Goal: Contribute content: Contribute content

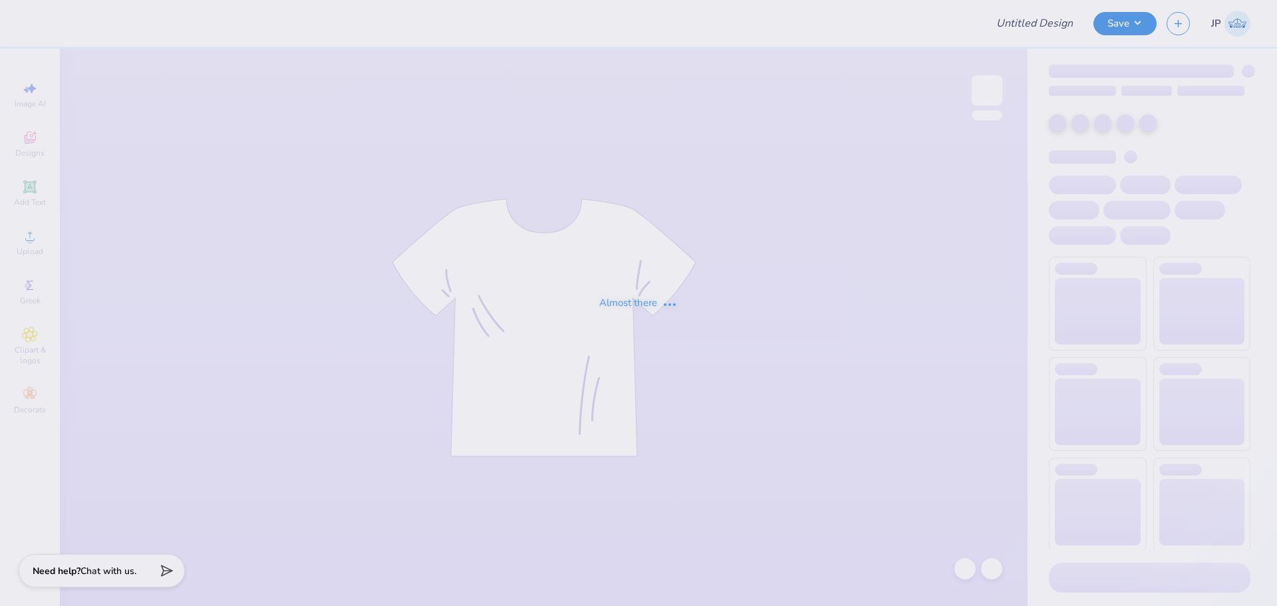
type input "adpi-irish"
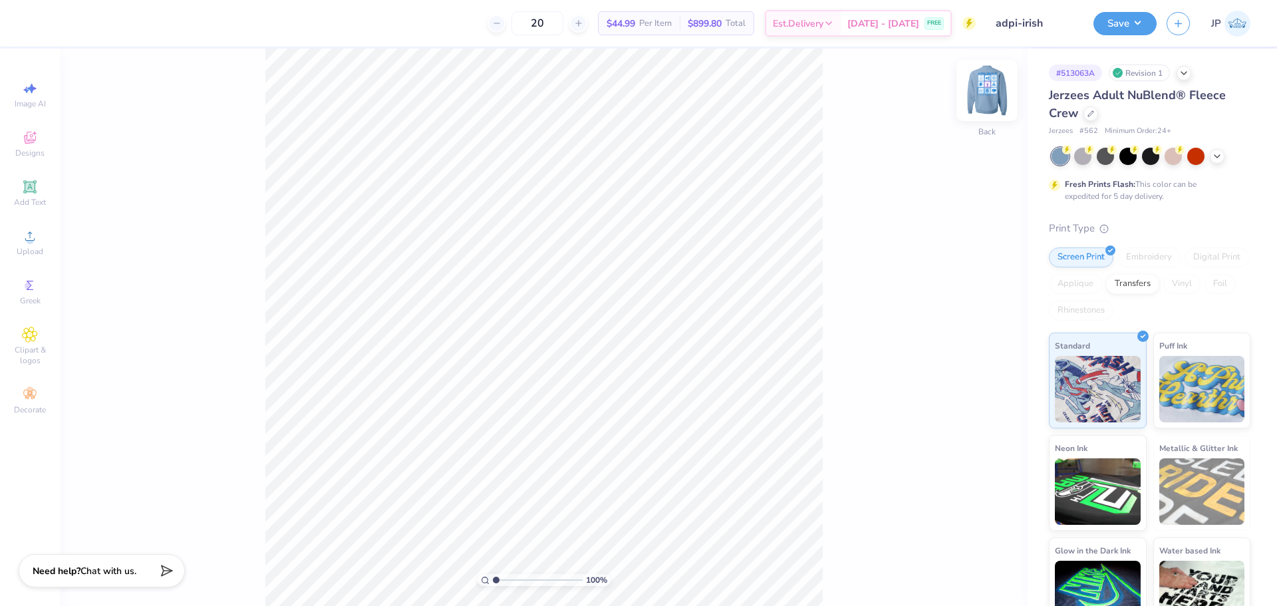
click at [987, 86] on img at bounding box center [986, 90] width 53 height 53
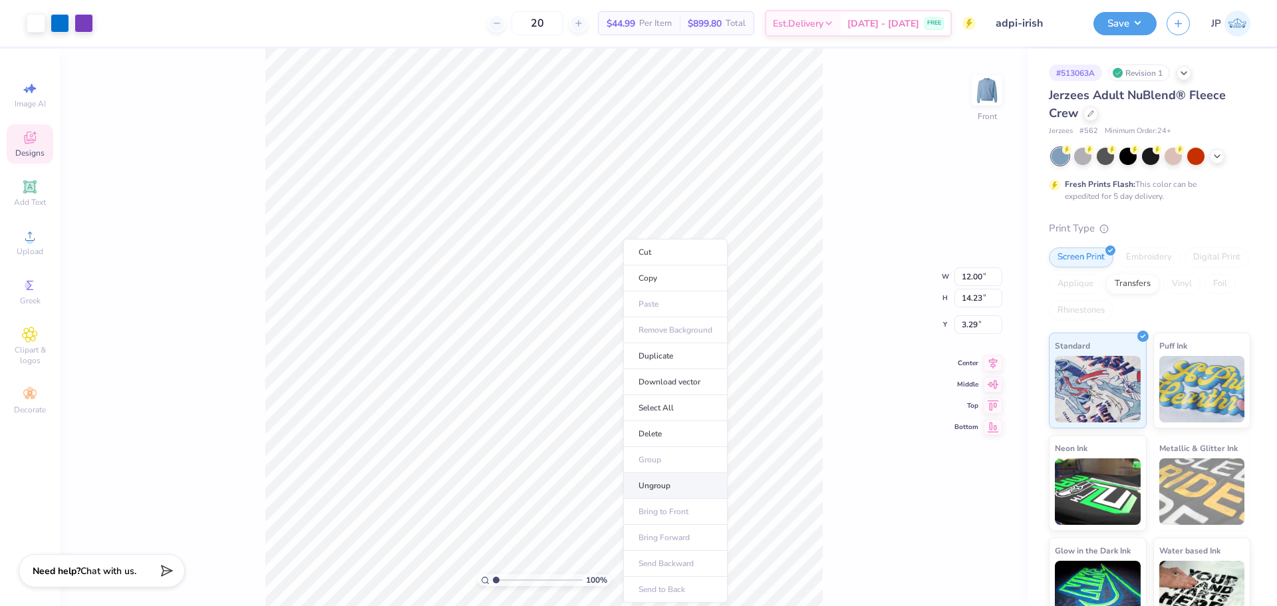
click at [675, 487] on li "Ungroup" at bounding box center [675, 486] width 104 height 26
click at [989, 355] on icon at bounding box center [993, 351] width 19 height 16
click at [859, 346] on div "100 % Front W 11.98 11.98 " H 14.23 14.23 " Y 3.29 3.29 " Center Middle Top Bot…" at bounding box center [544, 327] width 968 height 557
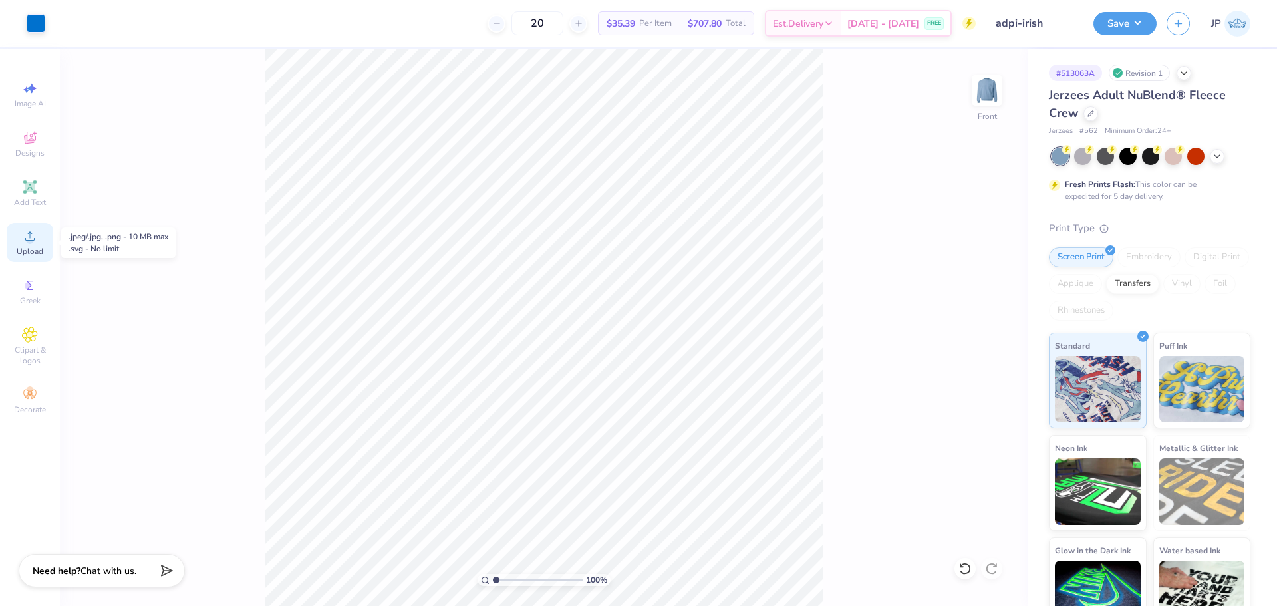
click at [25, 245] on div "Upload" at bounding box center [30, 242] width 47 height 39
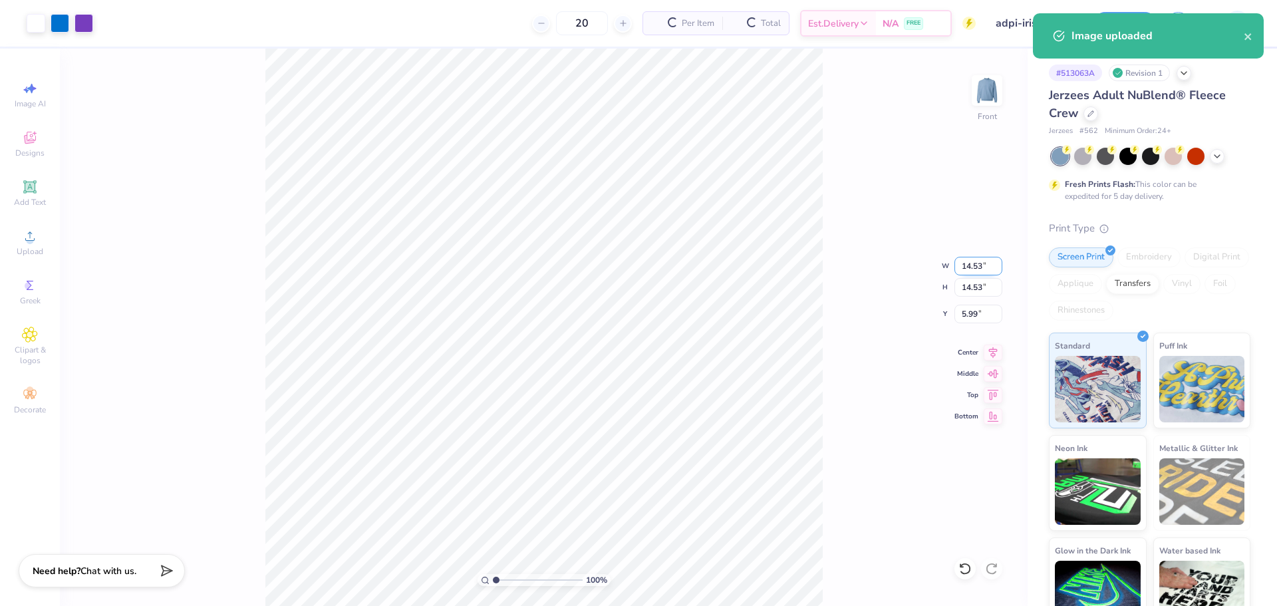
click at [974, 264] on input "14.53" at bounding box center [978, 266] width 48 height 19
type input "12.00"
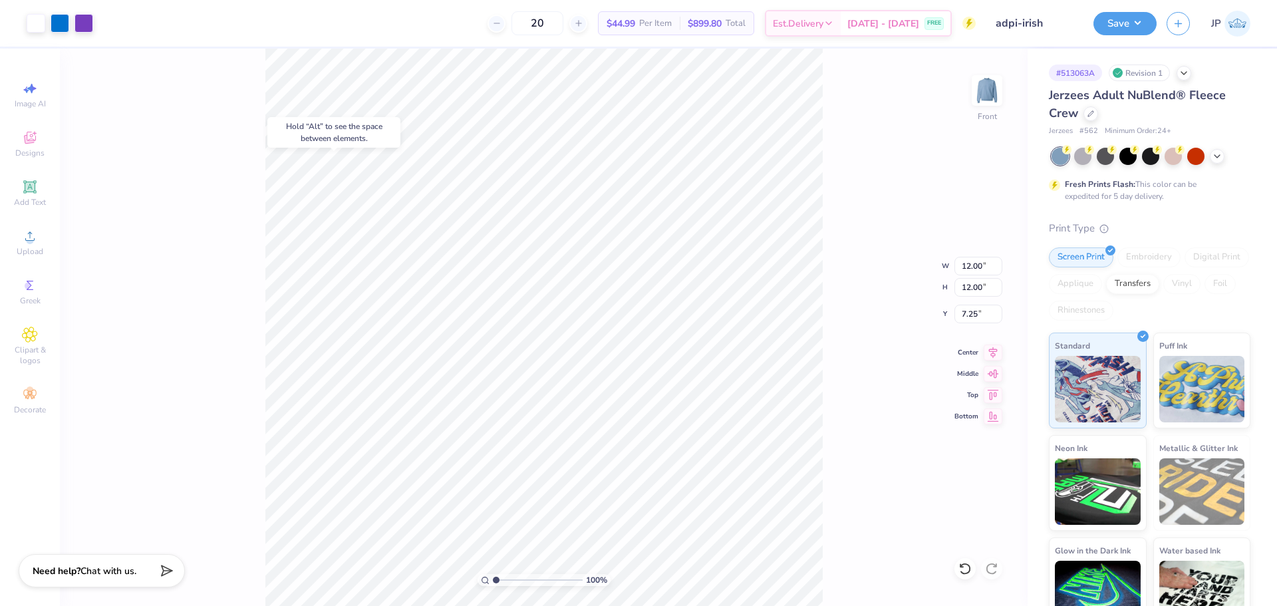
type input "4.67"
click at [998, 352] on icon at bounding box center [993, 351] width 19 height 16
click at [517, 394] on li "Group" at bounding box center [528, 395] width 104 height 26
click at [1137, 19] on button "Save" at bounding box center [1124, 21] width 63 height 23
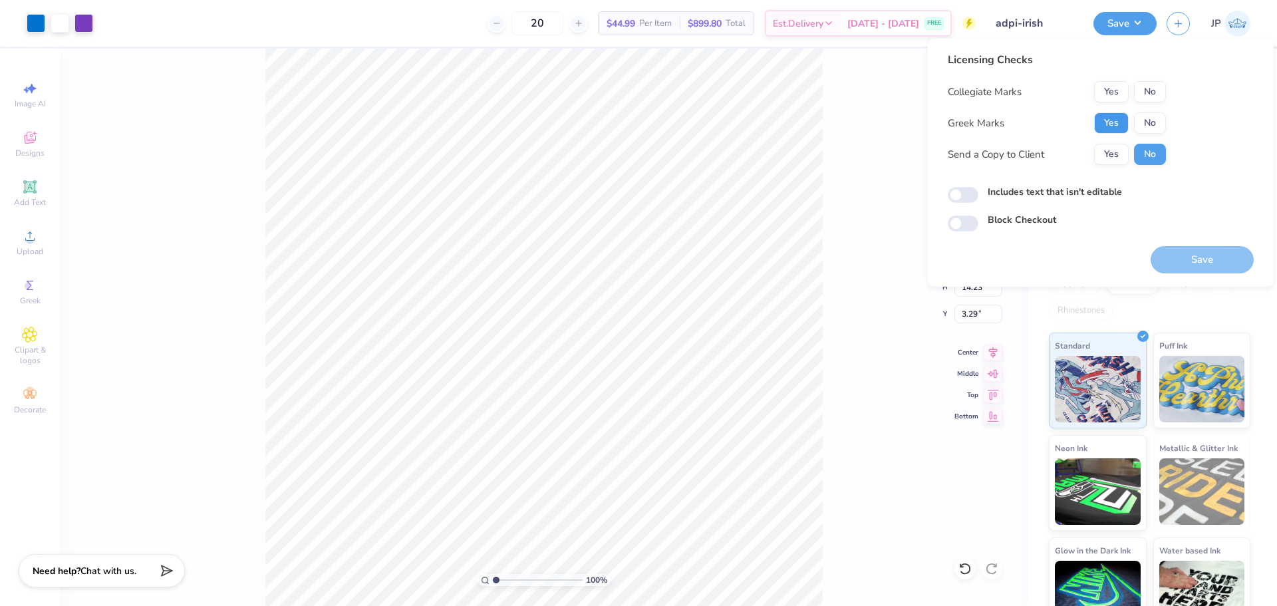
click at [1123, 122] on button "Yes" at bounding box center [1111, 122] width 35 height 21
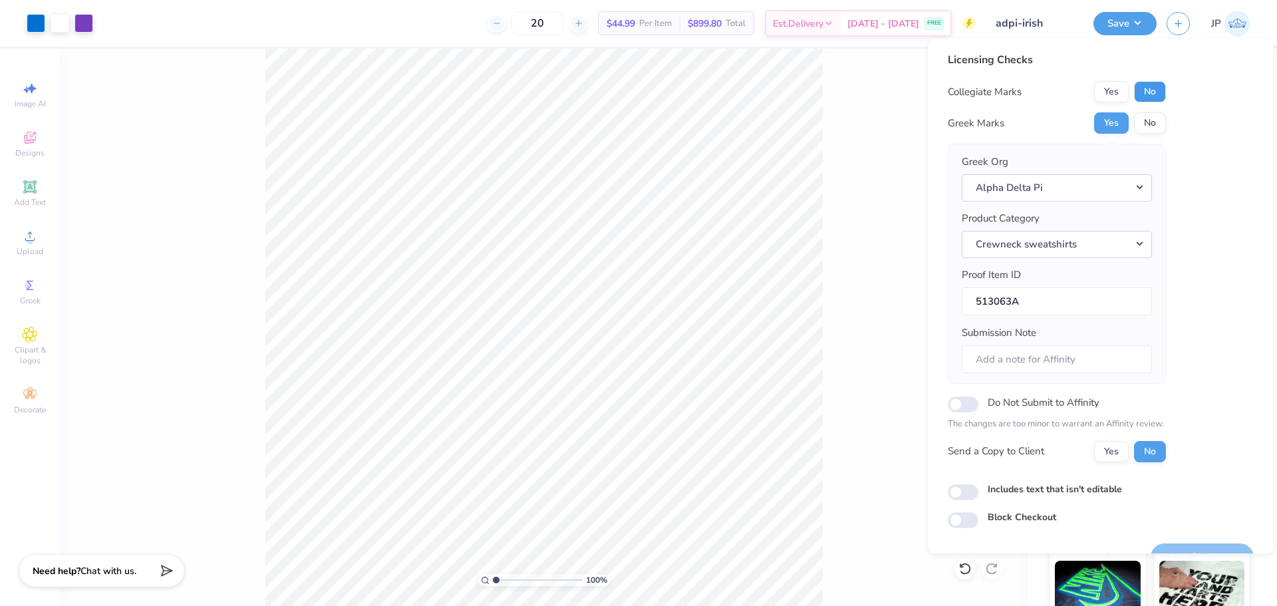
click at [1161, 96] on button "No" at bounding box center [1150, 91] width 32 height 21
click at [1075, 358] on input "Submission Note" at bounding box center [1057, 359] width 190 height 29
paste input "[US_STATE][GEOGRAPHIC_DATA]"
paste input "Gamma Gamma"
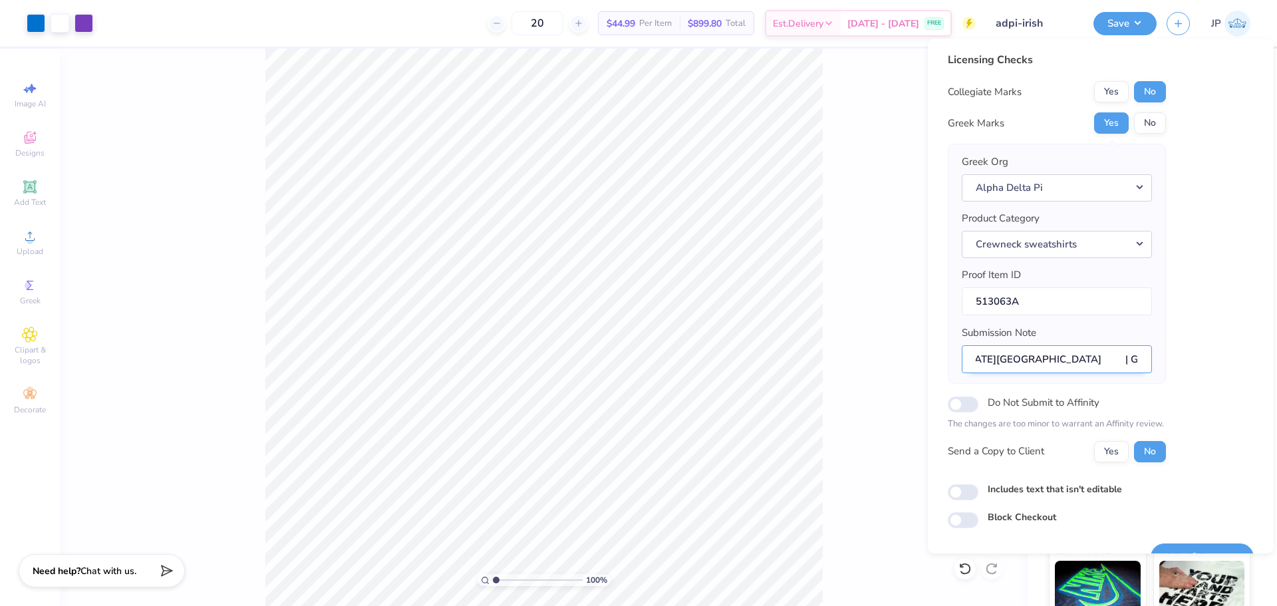
click at [1061, 362] on input "Event: Florida Southern College | Gamma Gamma" at bounding box center [1057, 359] width 190 height 29
type input "Event: Florida Southern College | Gamma Gamma"
click at [1150, 452] on button "No" at bounding box center [1150, 451] width 32 height 21
click at [1107, 448] on button "Yes" at bounding box center [1111, 451] width 35 height 21
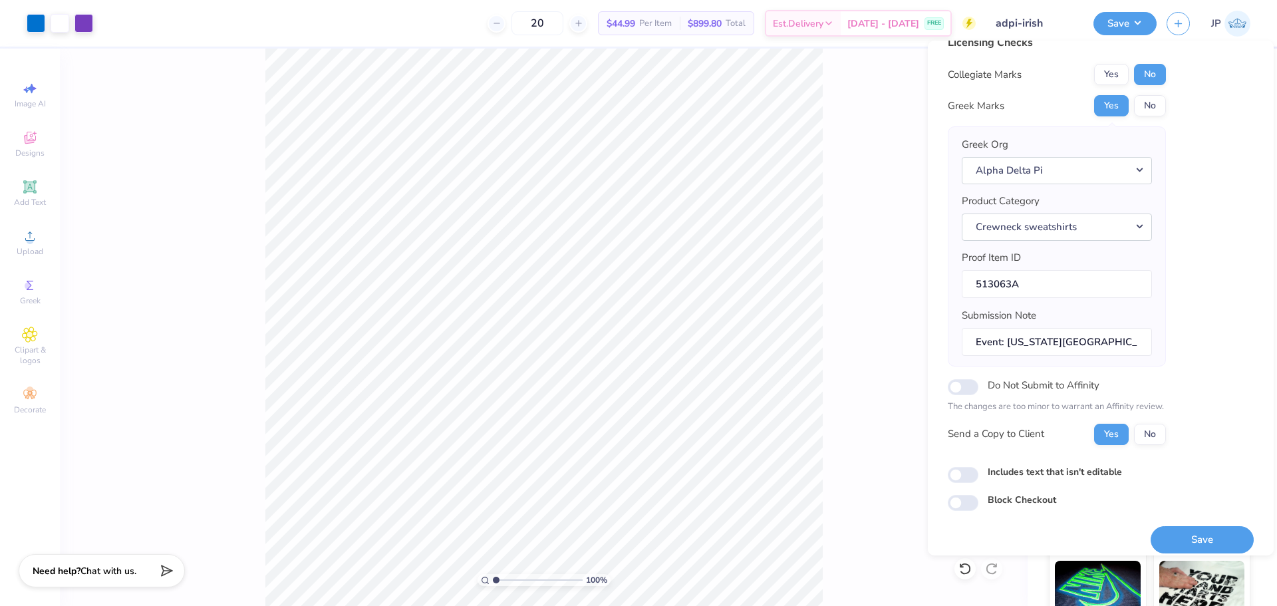
scroll to position [30, 0]
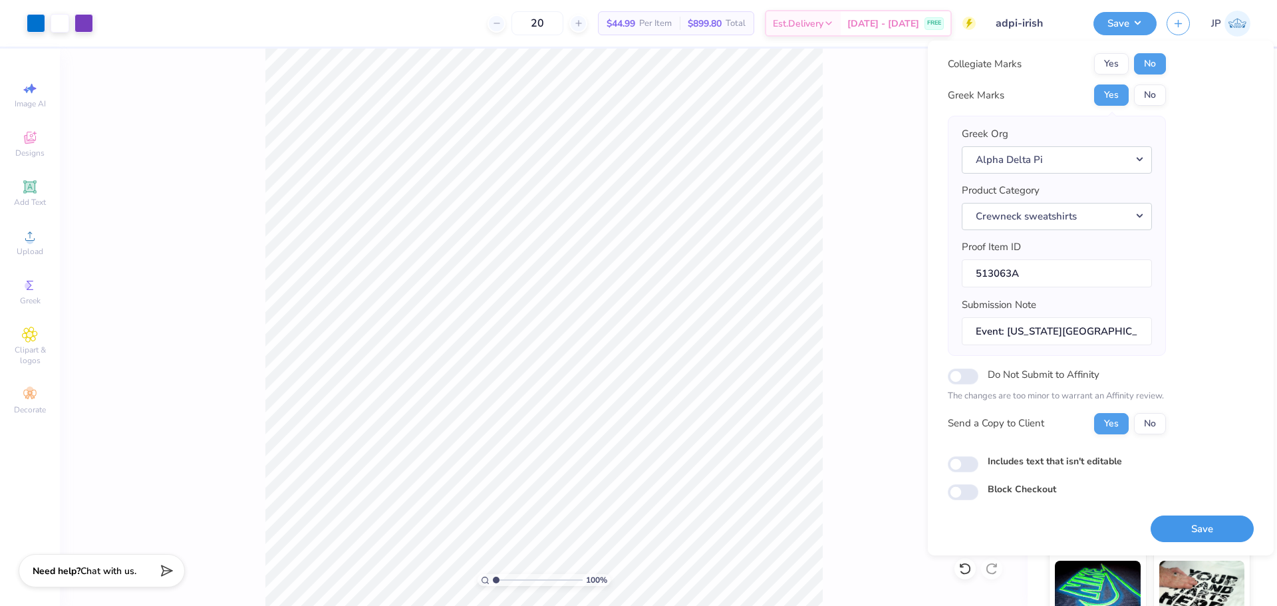
click at [1214, 535] on button "Save" at bounding box center [1202, 528] width 103 height 27
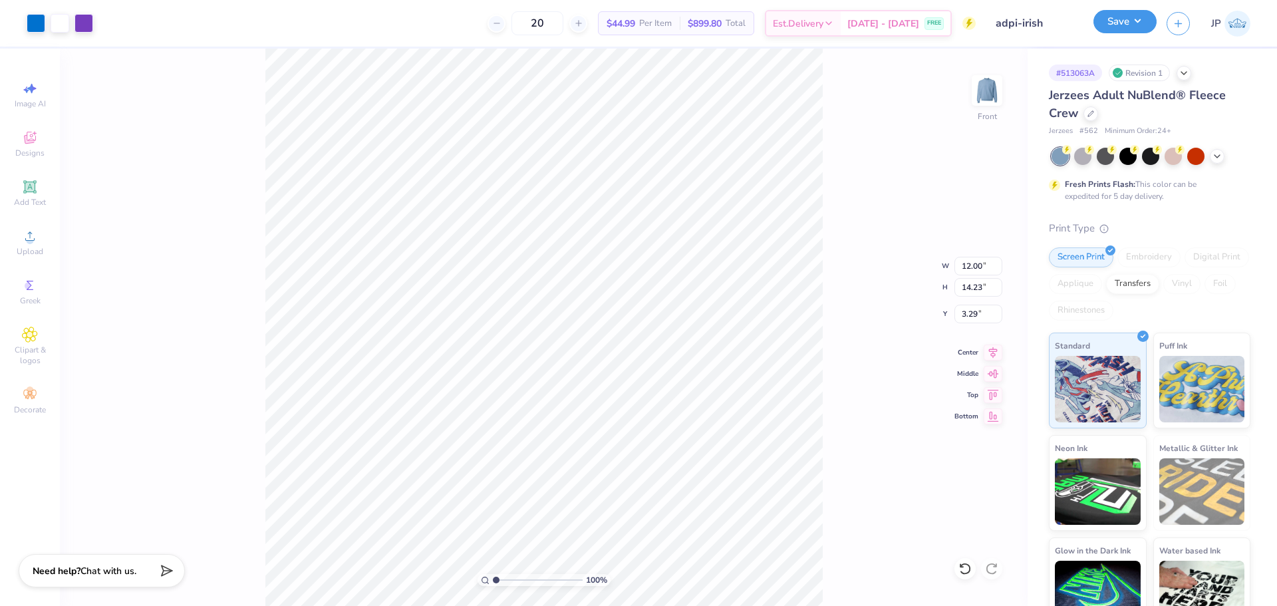
click at [1110, 27] on button "Save" at bounding box center [1124, 21] width 63 height 23
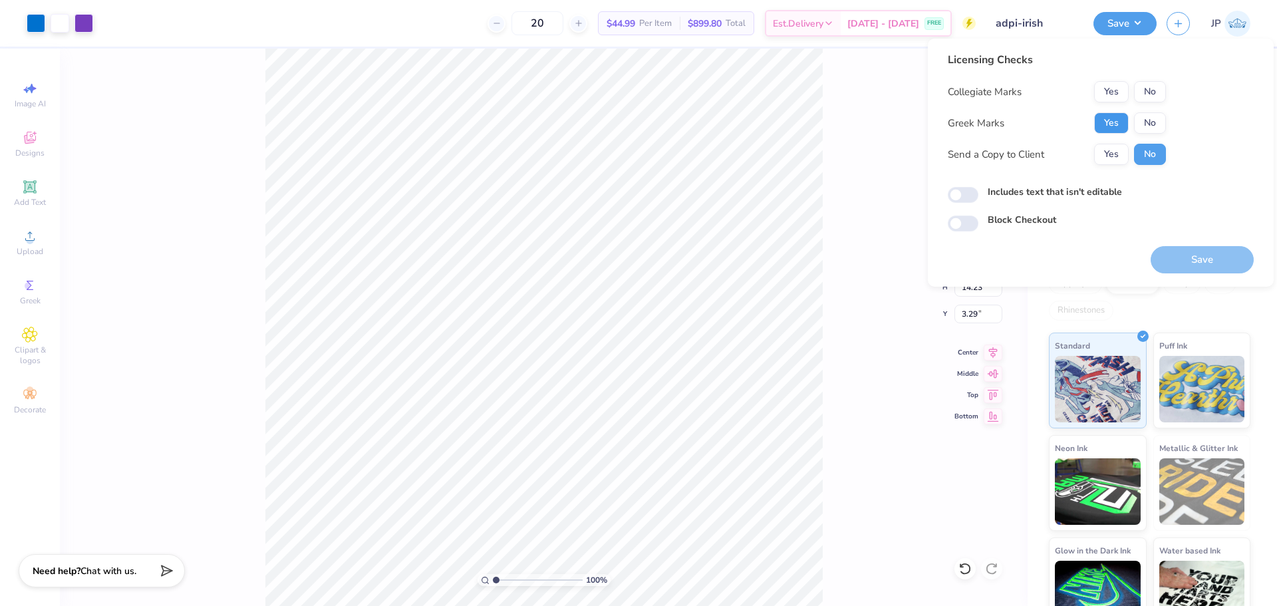
click at [1117, 121] on button "Yes" at bounding box center [1111, 122] width 35 height 21
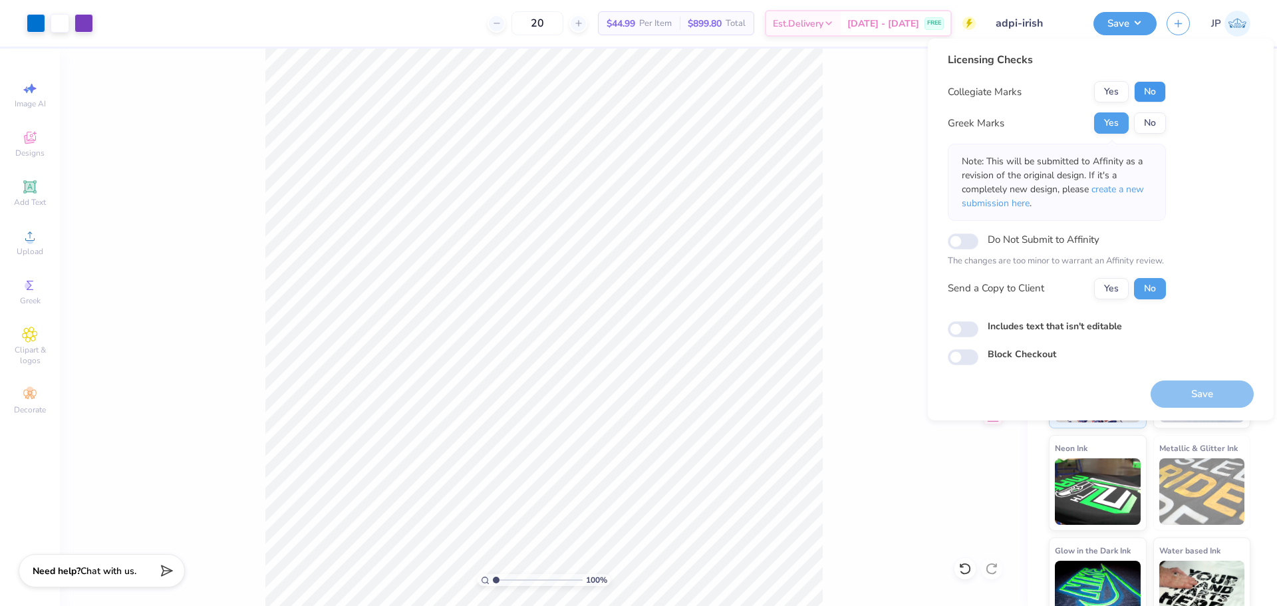
click at [1157, 96] on button "No" at bounding box center [1150, 91] width 32 height 21
click at [871, 297] on div "100 % Front W 12.00 12.00 " H 14.23 14.23 " Y 3.29 3.29 " Center Middle Top Bot…" at bounding box center [544, 327] width 968 height 557
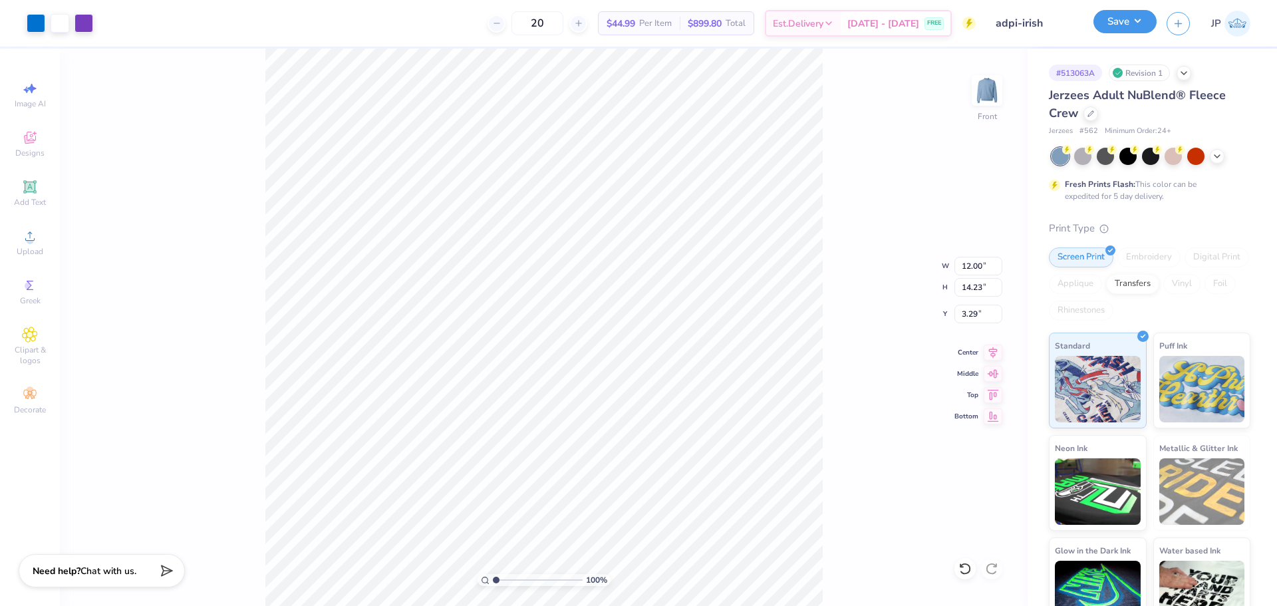
click at [1133, 20] on button "Save" at bounding box center [1124, 21] width 63 height 23
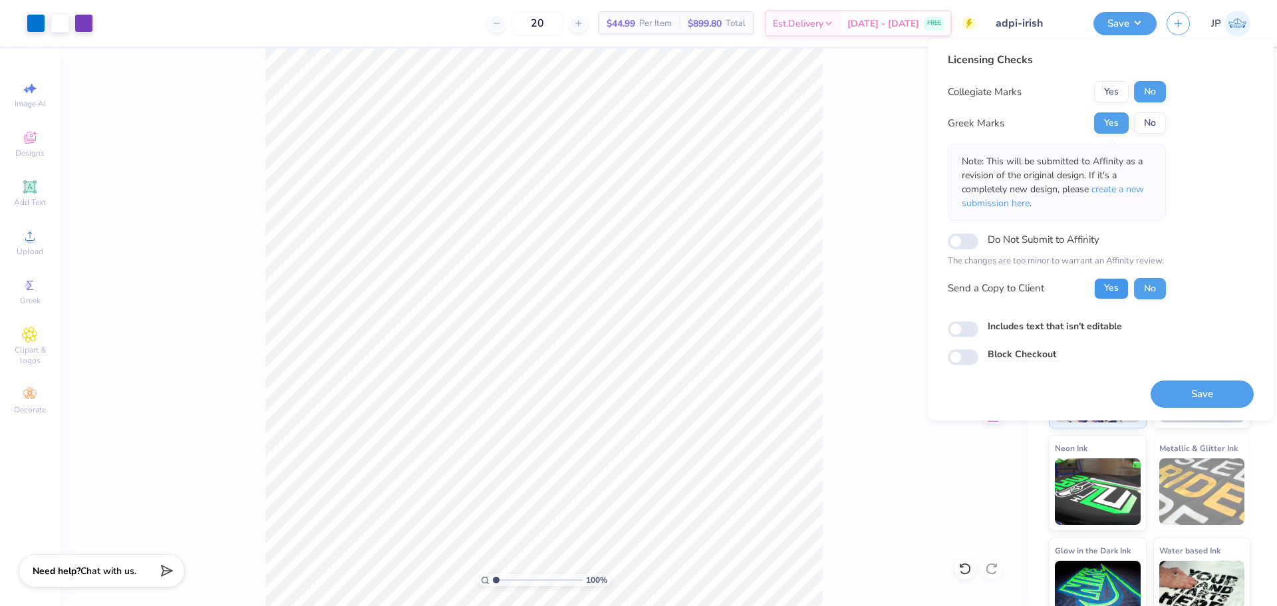
click at [1103, 291] on button "Yes" at bounding box center [1111, 288] width 35 height 21
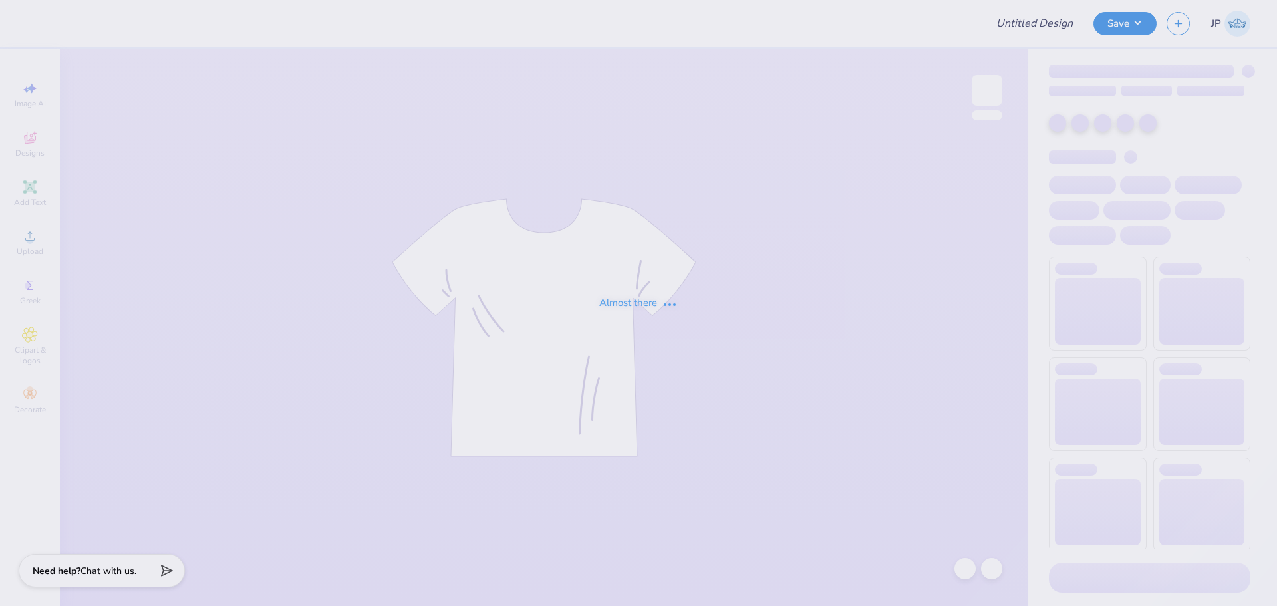
type input "adpi-irish"
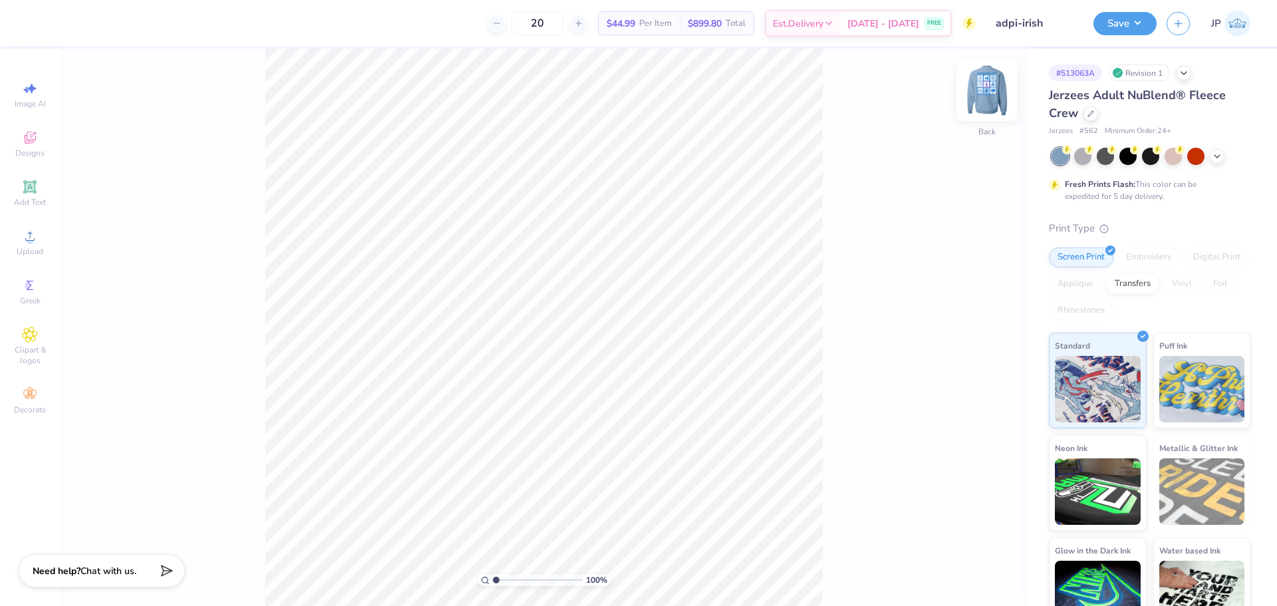
click at [994, 86] on img at bounding box center [986, 90] width 53 height 53
click at [976, 332] on input "3.29" at bounding box center [978, 324] width 48 height 19
click at [957, 325] on input "3.29" at bounding box center [978, 324] width 48 height 19
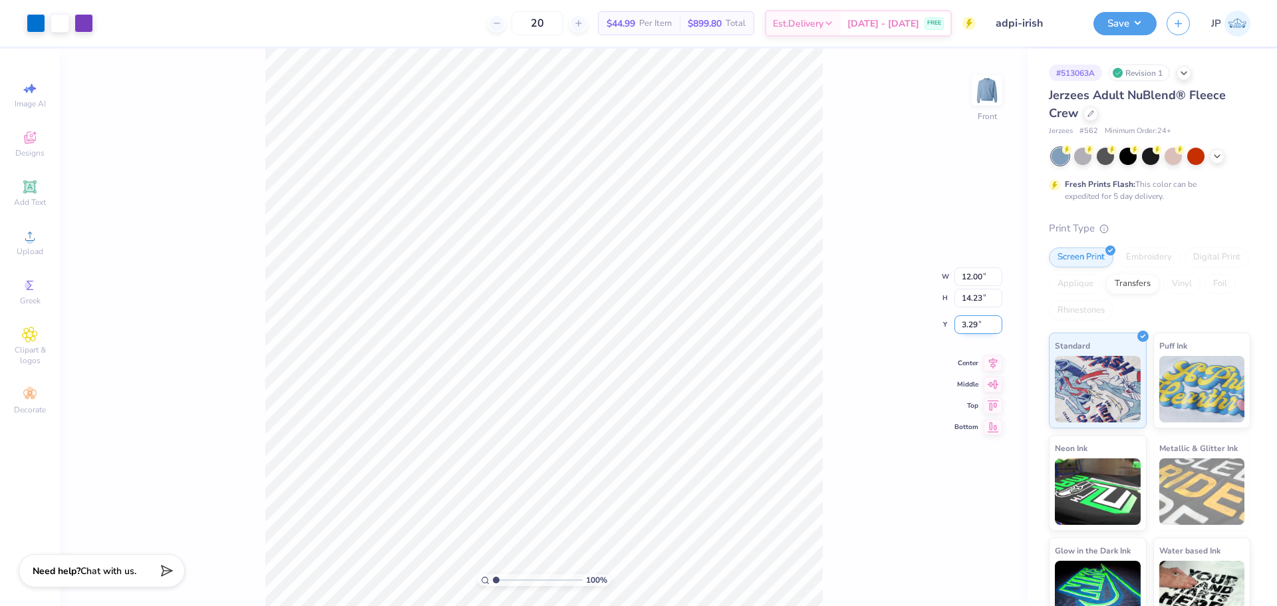
click at [963, 327] on input "3.29" at bounding box center [978, 324] width 48 height 19
type input "3.00"
click at [823, 353] on div "100 % Front W 12.00 12.00 " H 14.23 14.23 " Y 3.00 3.00 " Center Middle Top Bot…" at bounding box center [544, 327] width 968 height 557
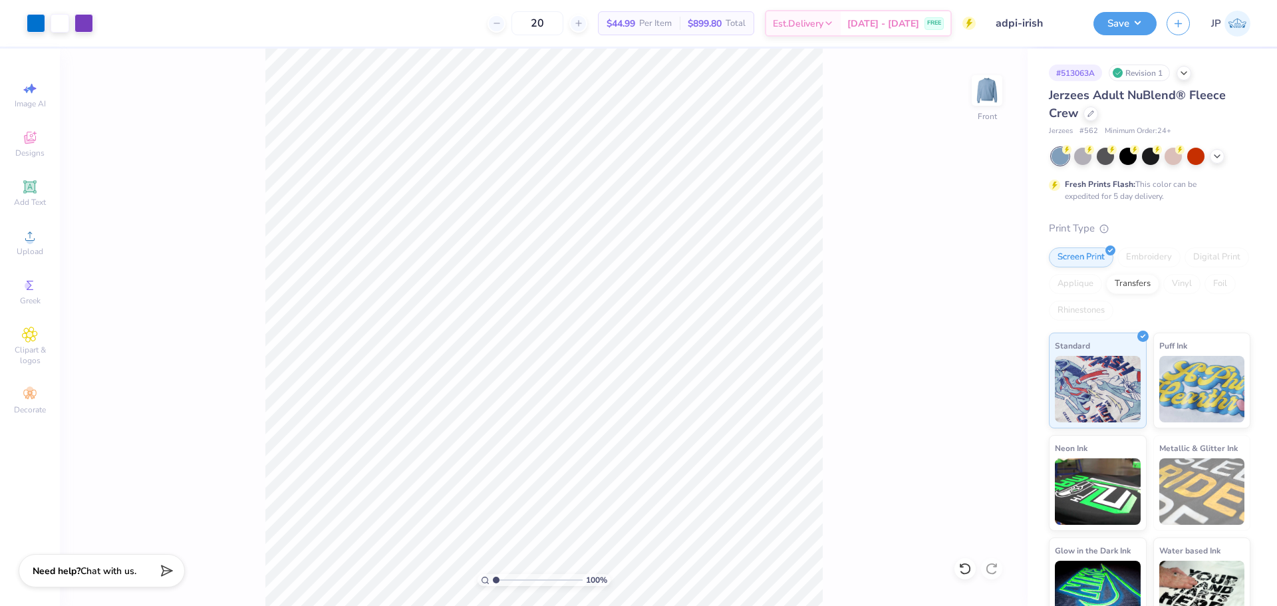
click at [1141, 39] on div "Save JP" at bounding box center [1185, 23] width 184 height 47
click at [1136, 34] on div "Save" at bounding box center [1124, 23] width 63 height 23
click at [1133, 33] on button "Save" at bounding box center [1124, 21] width 63 height 23
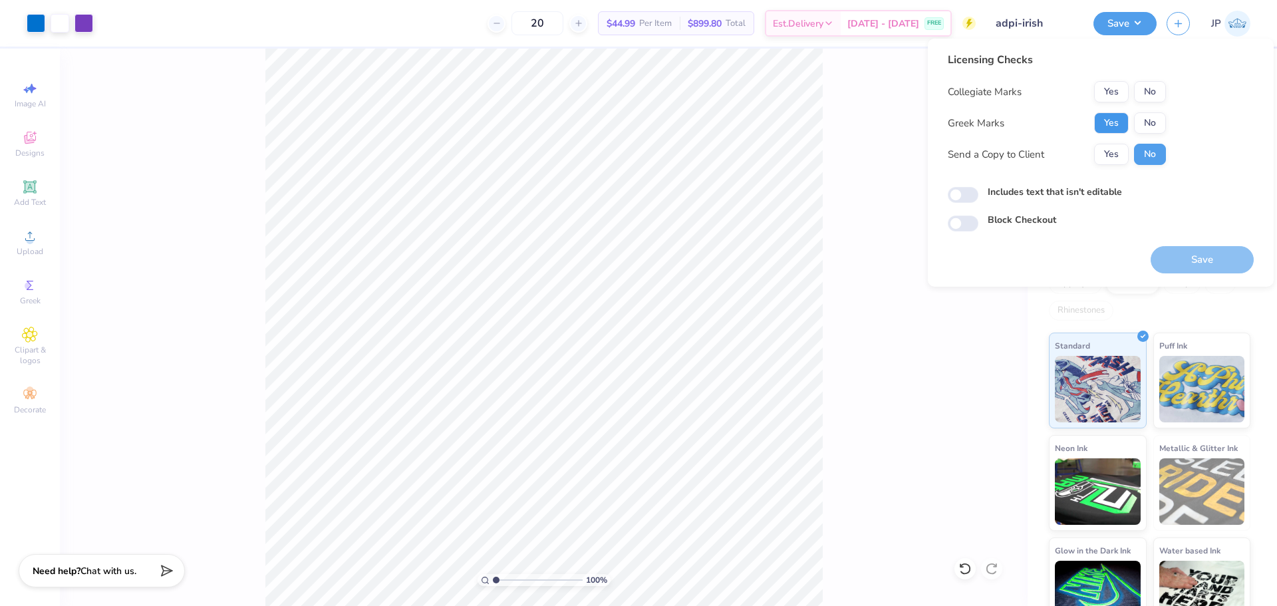
click at [1114, 122] on button "Yes" at bounding box center [1111, 122] width 35 height 21
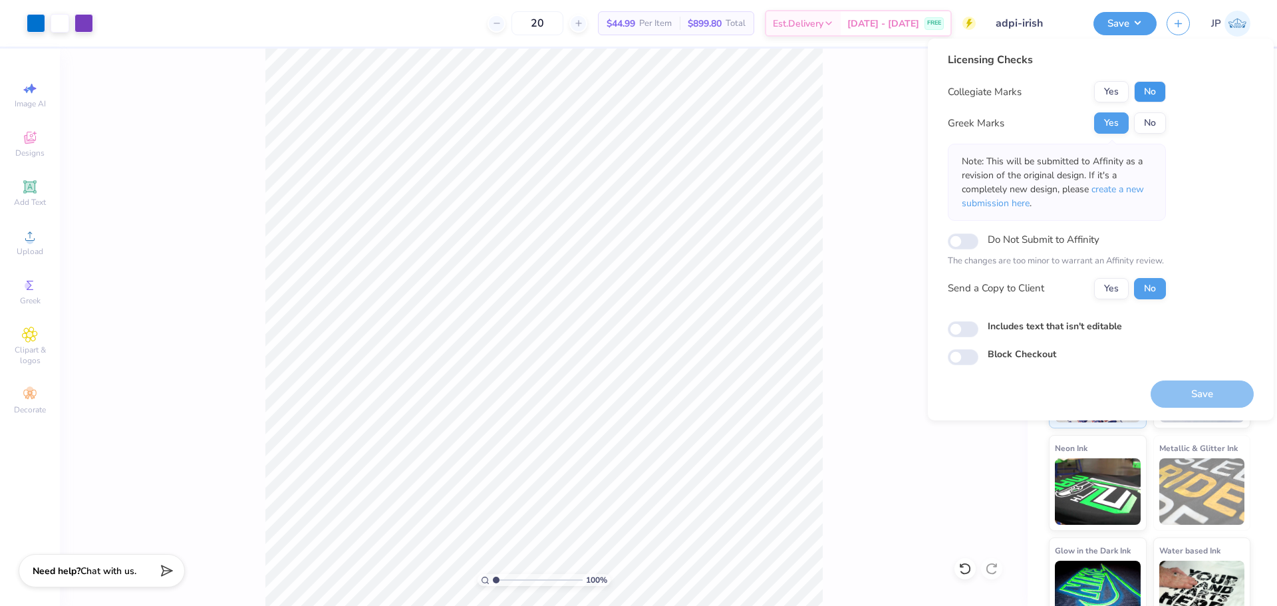
click at [1147, 92] on button "No" at bounding box center [1150, 91] width 32 height 21
click at [1143, 191] on span "create a new submission here" at bounding box center [1053, 196] width 182 height 27
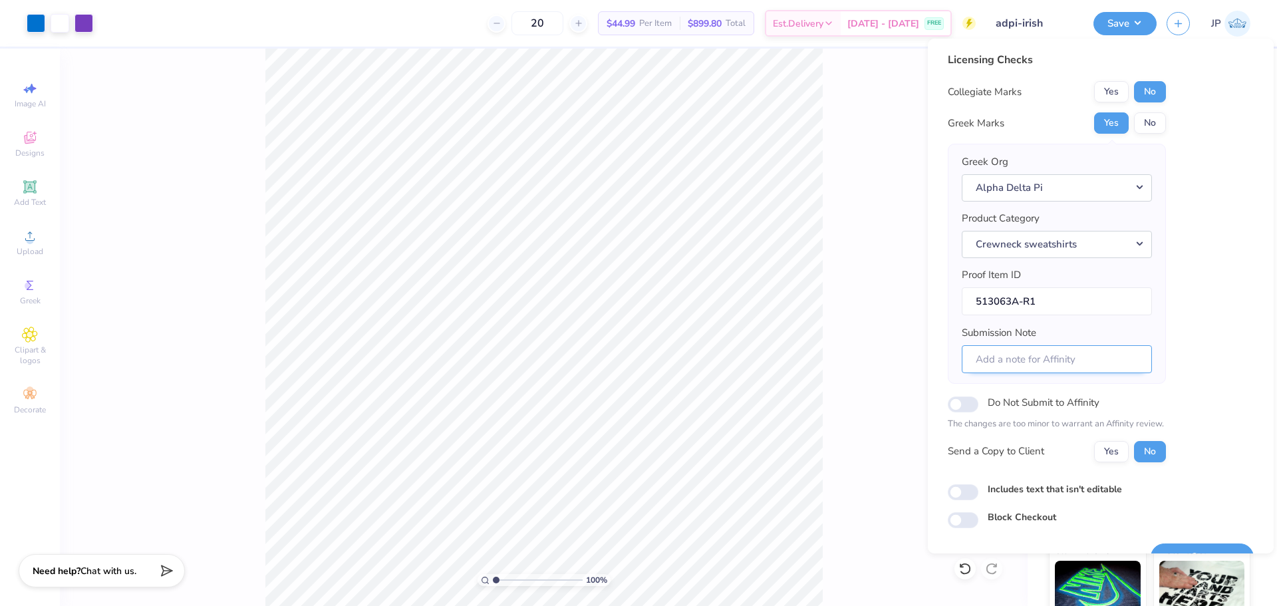
click at [1083, 355] on input "Submission Note" at bounding box center [1057, 359] width 190 height 29
click at [1048, 360] on input "Submission Note" at bounding box center [1057, 359] width 190 height 29
paste input "[US_STATE][GEOGRAPHIC_DATA]"
paste input "GENERAL MERCH"
click at [1115, 368] on input "Event: [US_STATE] Southern College GENERAL MERCH | chapter" at bounding box center [1057, 359] width 190 height 29
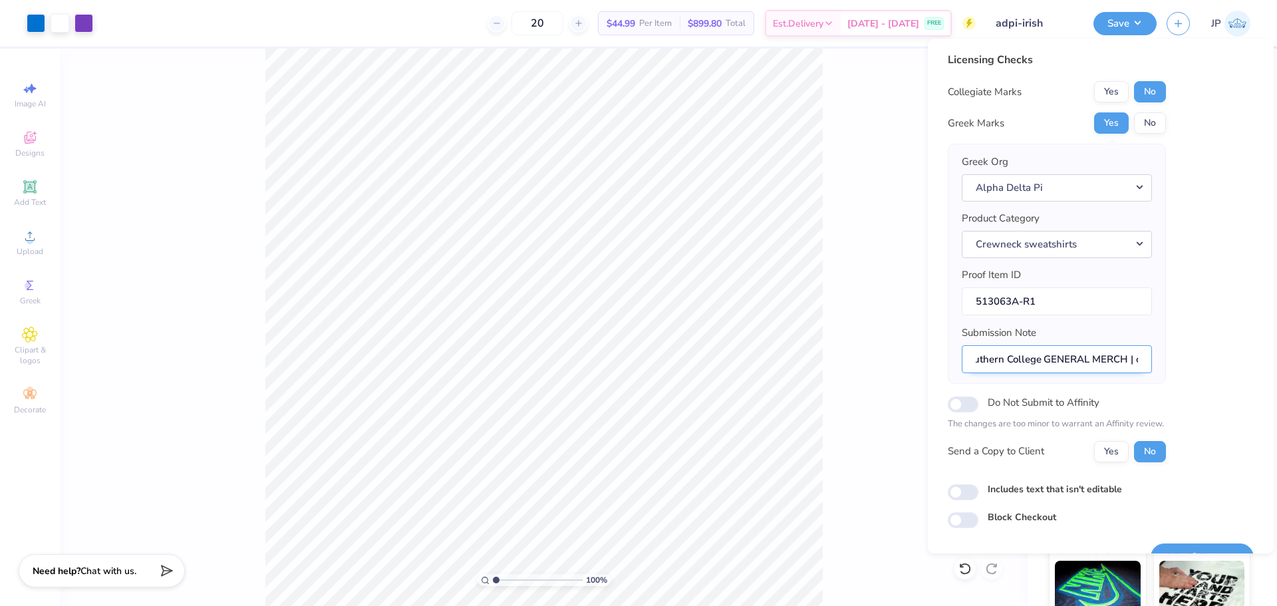
scroll to position [0, 113]
paste input "Gamma Gamma"
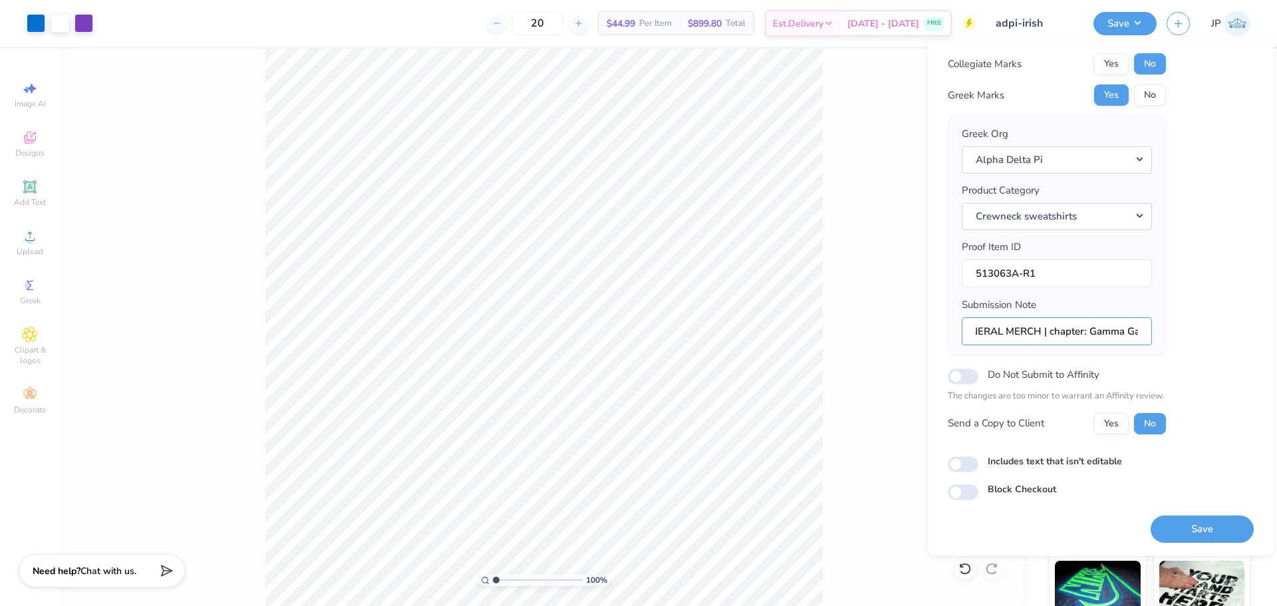
scroll to position [0, 0]
click at [1041, 331] on input "Event: [US_STATE] Southern College GENERAL MERCH | chapter: Gamma Gamma" at bounding box center [1057, 331] width 190 height 29
drag, startPoint x: 1120, startPoint y: 331, endPoint x: 1006, endPoint y: 329, distance: 114.4
click at [1006, 329] on input "Event: [US_STATE] Southern College GENERAL MERCH | chapter: Gamma Gamma" at bounding box center [1057, 331] width 190 height 29
click at [1131, 333] on input "Event: GENERAL MERCH | chapter: Gamma Gamma" at bounding box center [1057, 331] width 190 height 29
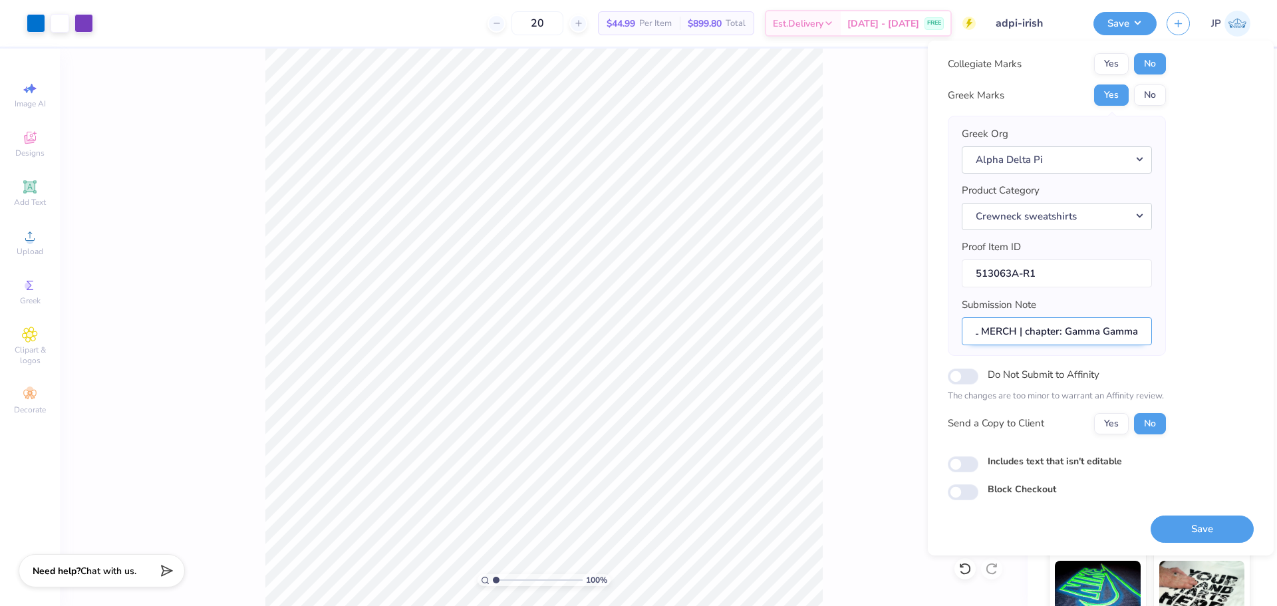
paste input "[US_STATE][GEOGRAPHIC_DATA]"
type input "Event: GENERAL MERCH | chapter: Gamma Gamma [US_STATE][GEOGRAPHIC_DATA]"
click at [1225, 533] on button "Save" at bounding box center [1202, 528] width 103 height 27
